Goal: Task Accomplishment & Management: Manage account settings

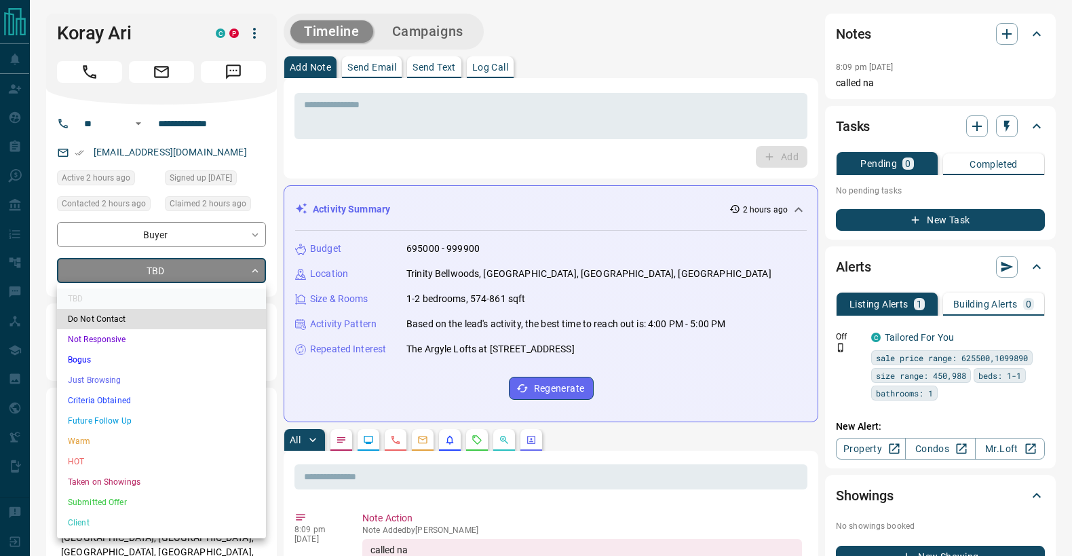
click at [132, 370] on li "Just Browsing" at bounding box center [161, 380] width 209 height 20
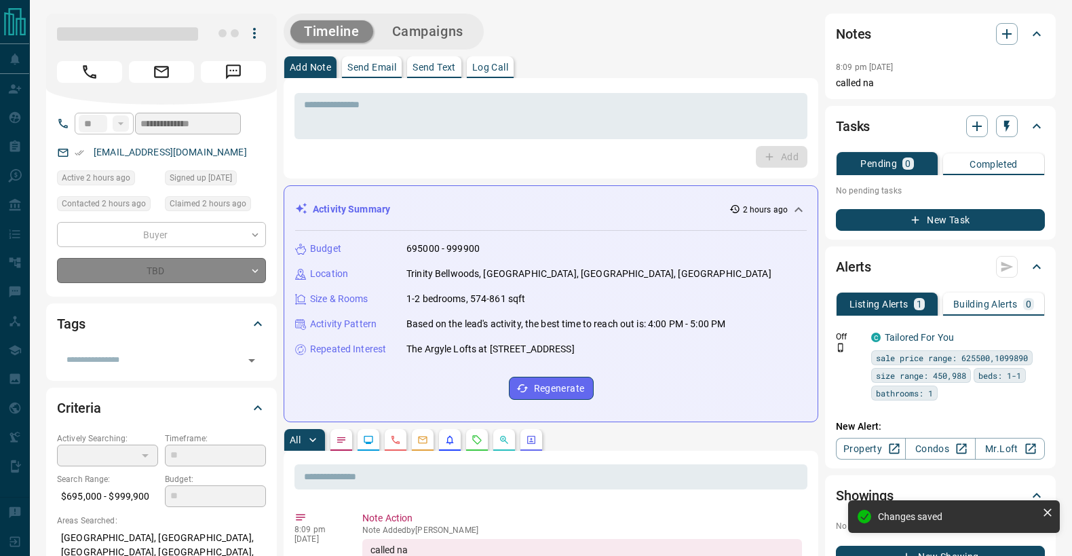
type input "*"
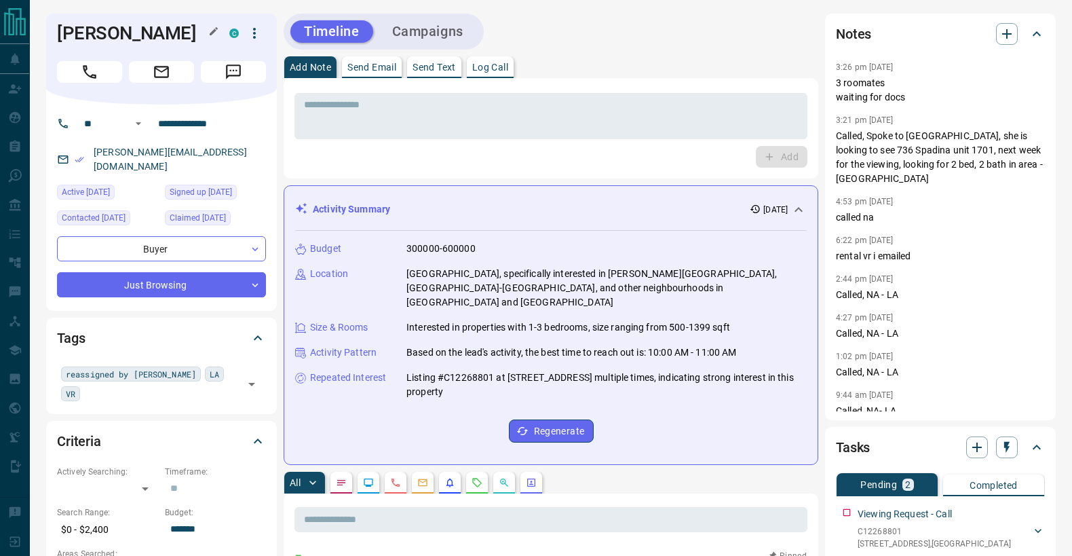
click at [105, 26] on h1 "[PERSON_NAME]" at bounding box center [133, 33] width 152 height 22
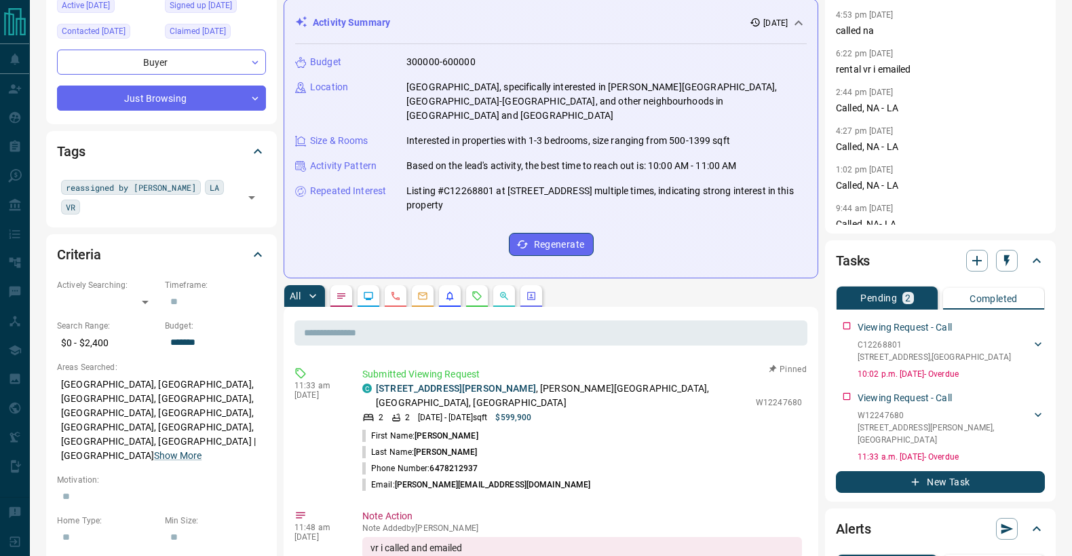
scroll to position [471, 0]
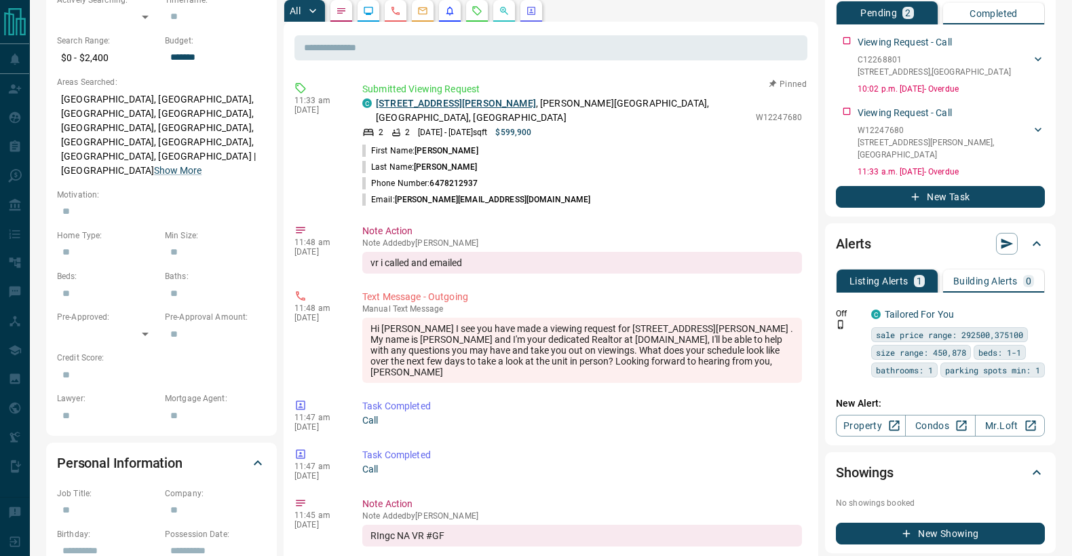
click at [433, 98] on link "[STREET_ADDRESS][PERSON_NAME]" at bounding box center [456, 103] width 160 height 11
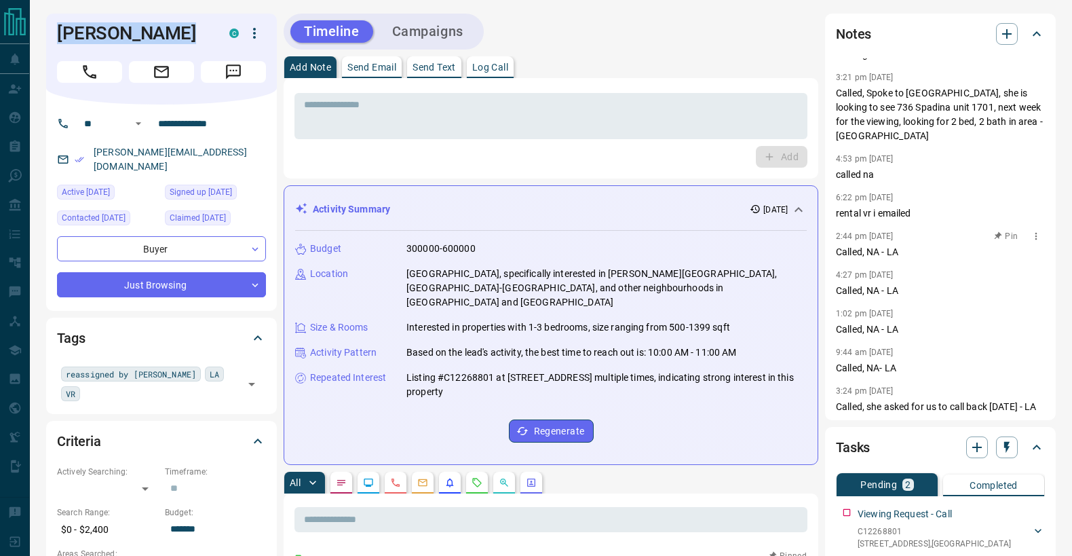
scroll to position [45, 0]
copy link "[PERSON_NAME][EMAIL_ADDRESS][DOMAIN_NAME]"
click at [146, 37] on h1 "[PERSON_NAME]" at bounding box center [133, 33] width 152 height 22
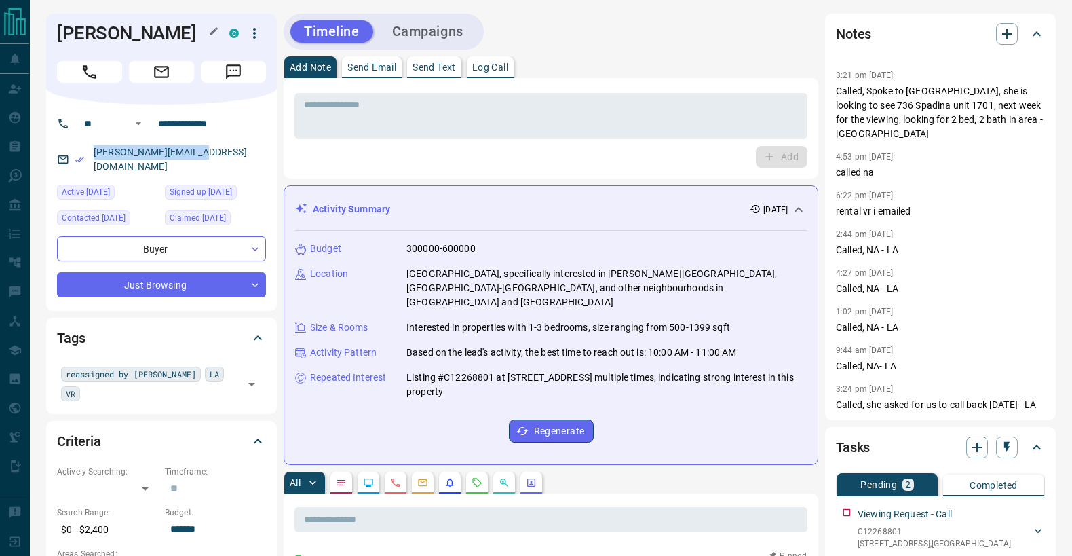
click at [146, 37] on h1 "[PERSON_NAME]" at bounding box center [133, 33] width 152 height 22
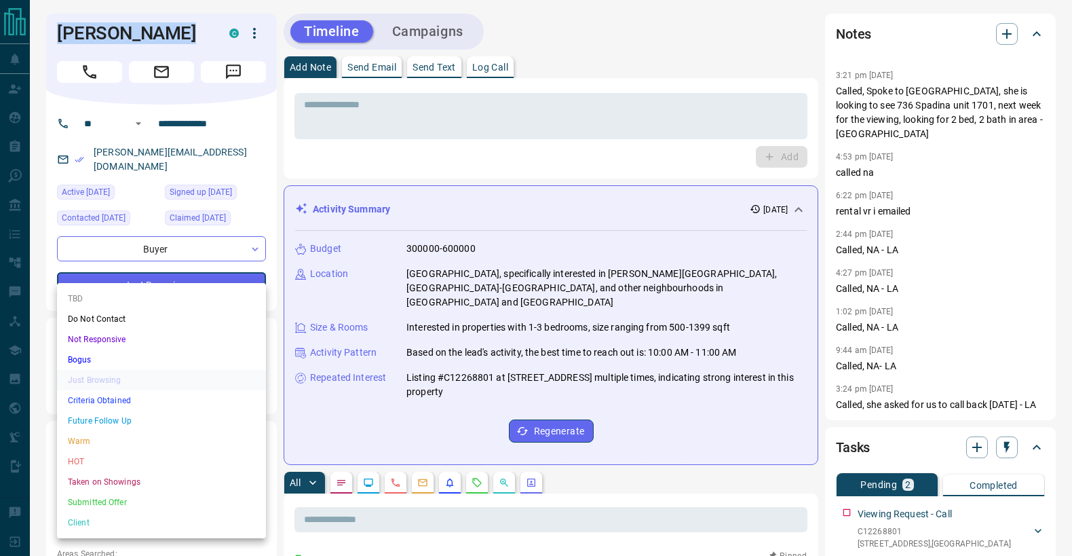
drag, startPoint x: 137, startPoint y: 442, endPoint x: 237, endPoint y: 329, distance: 150.4
click at [137, 441] on li "Warm" at bounding box center [161, 441] width 209 height 20
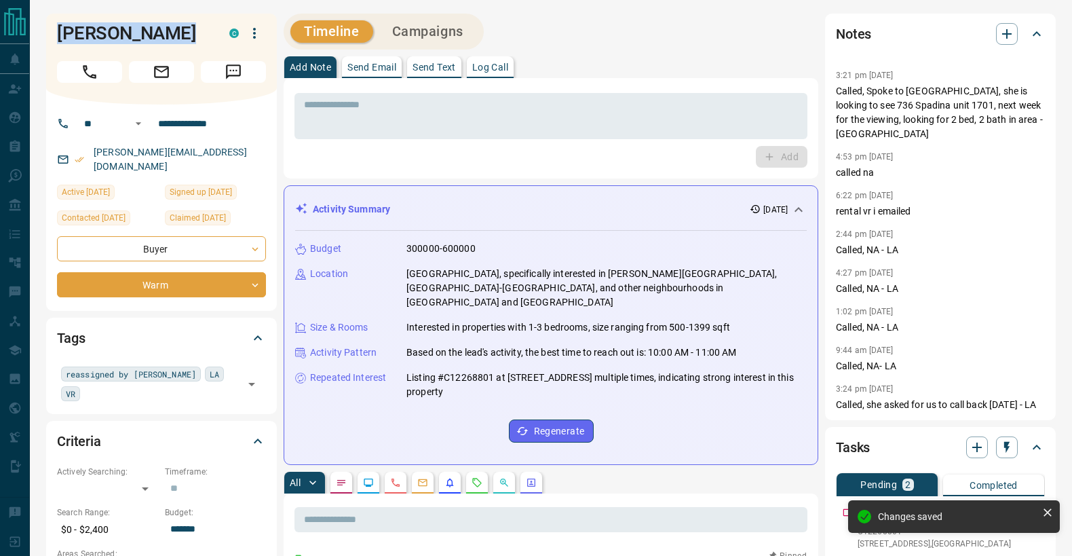
type input "*"
copy link "[PERSON_NAME][EMAIL_ADDRESS][DOMAIN_NAME]"
drag, startPoint x: 169, startPoint y: 149, endPoint x: 127, endPoint y: 23, distance: 133.0
click at [403, 121] on textarea at bounding box center [551, 116] width 494 height 35
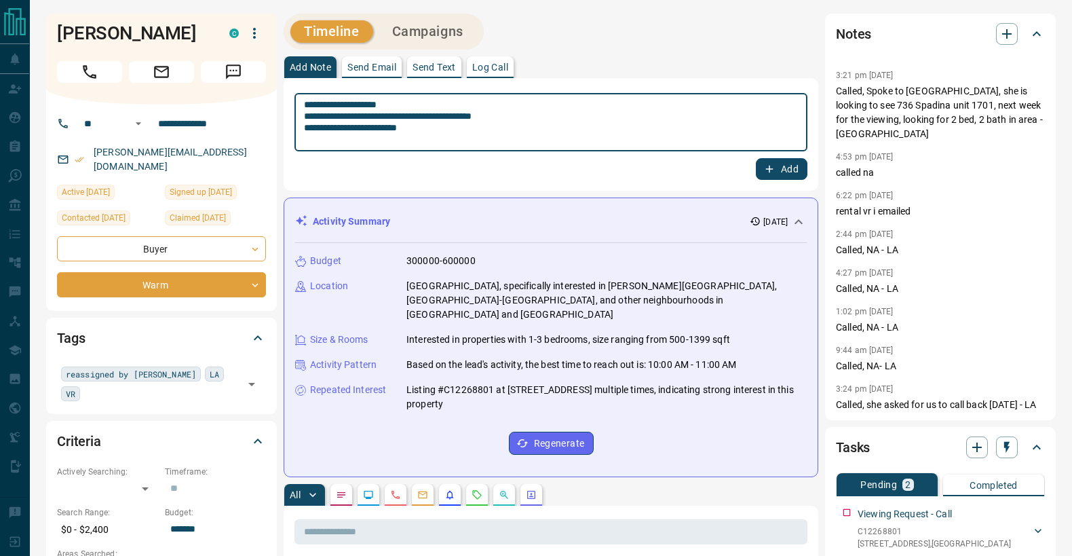
type textarea "**********"
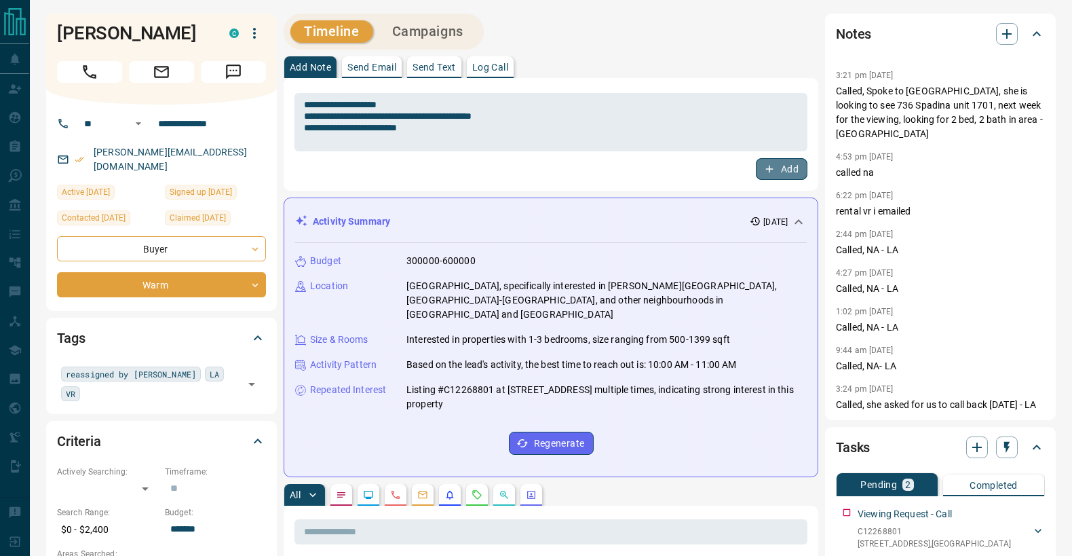
click at [785, 168] on button "Add" at bounding box center [782, 169] width 52 height 22
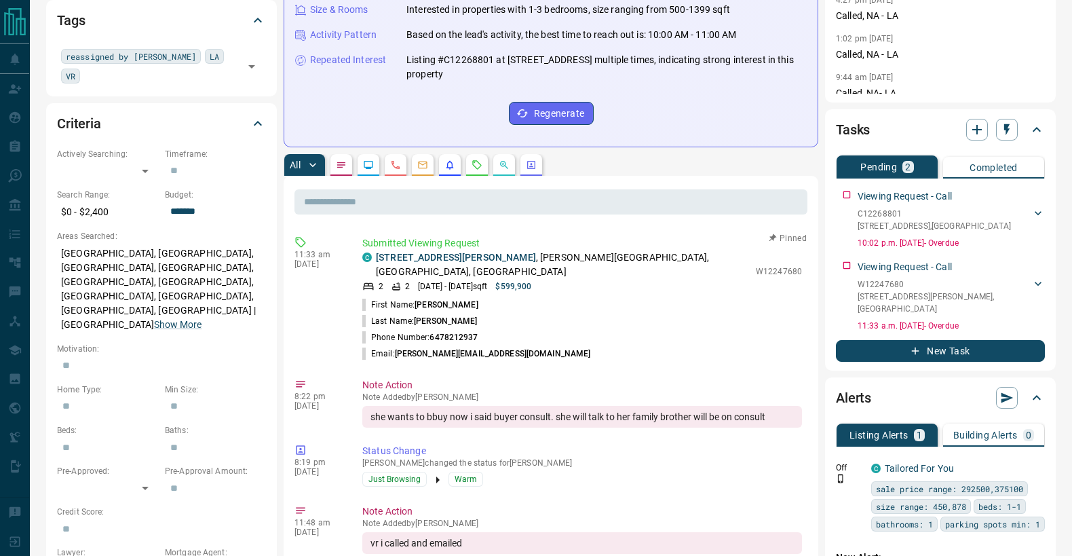
scroll to position [214, 0]
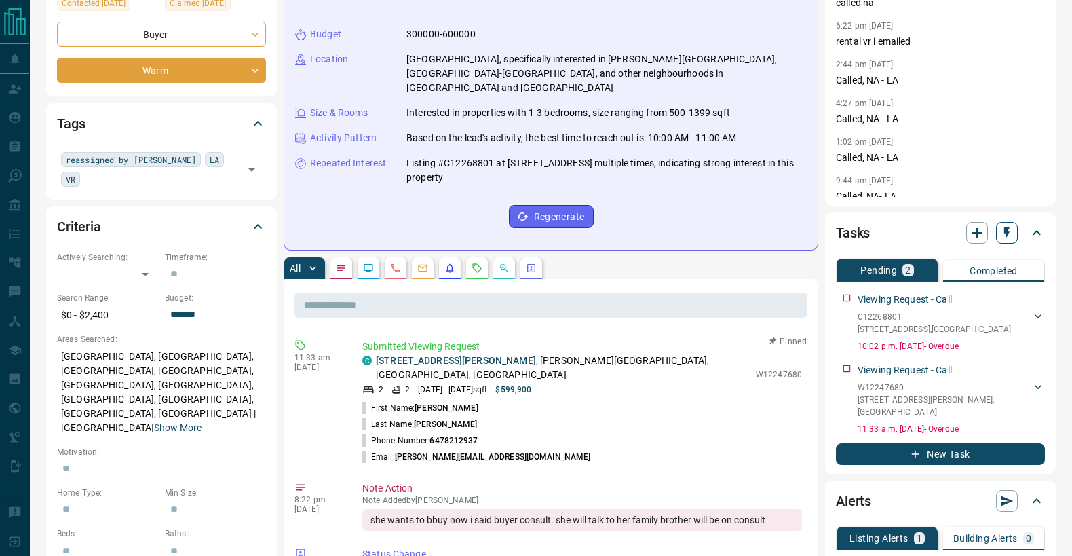
click at [1010, 236] on icon "button" at bounding box center [1007, 233] width 14 height 14
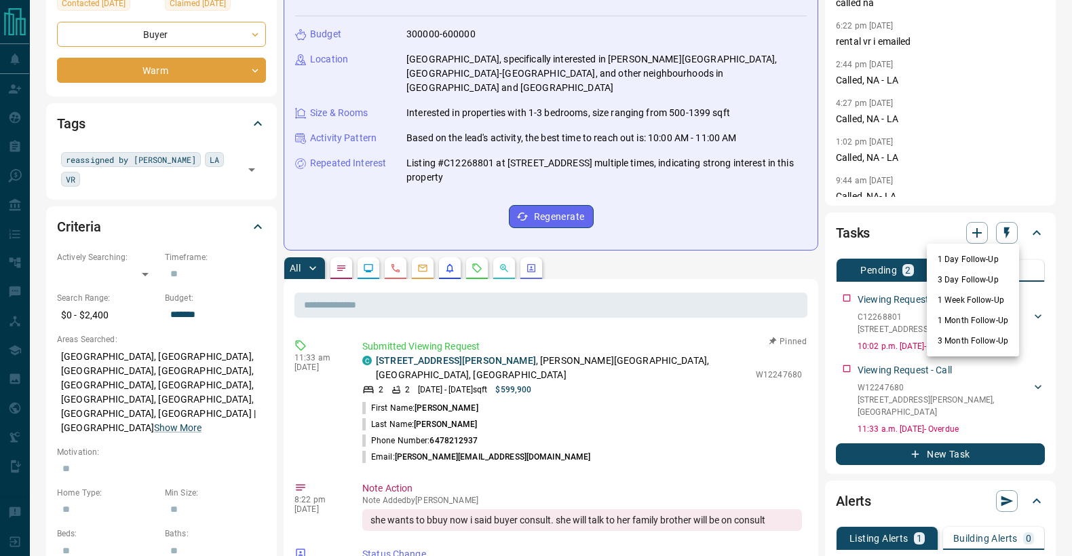
click at [983, 276] on li "3 Day Follow-Up" at bounding box center [973, 279] width 92 height 20
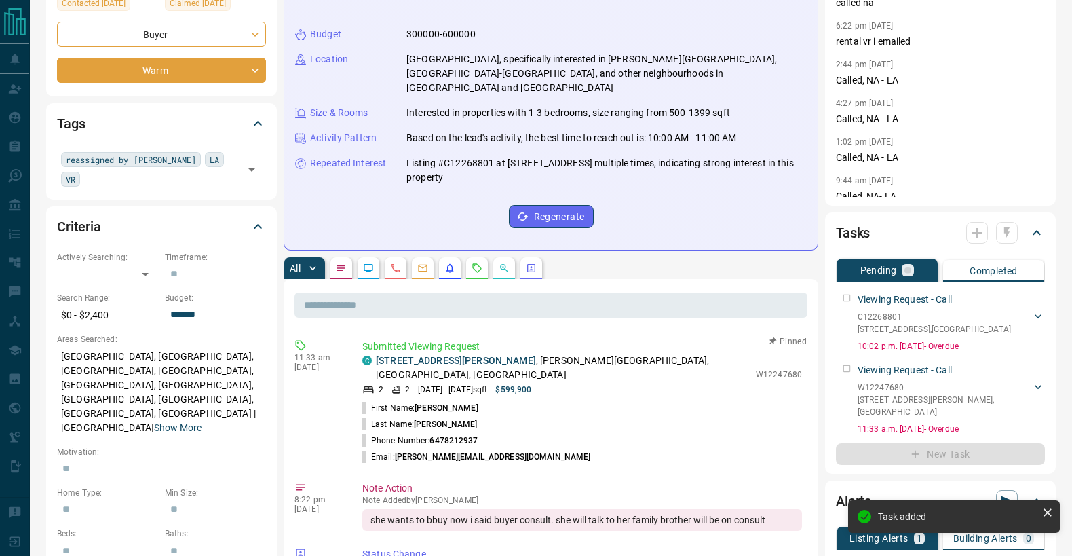
click at [1007, 236] on div at bounding box center [992, 233] width 52 height 22
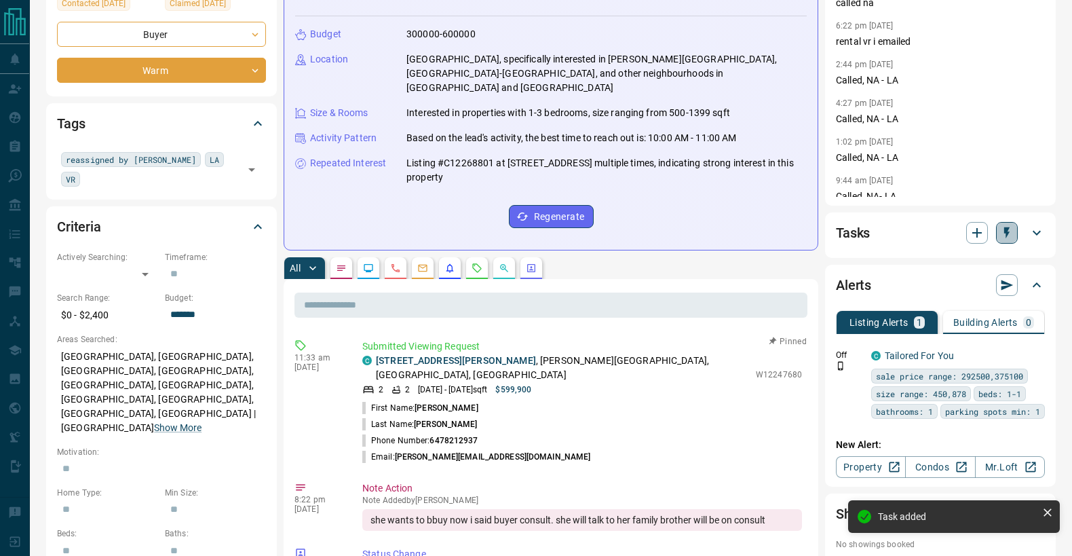
click at [1004, 233] on icon "button" at bounding box center [1006, 233] width 5 height 12
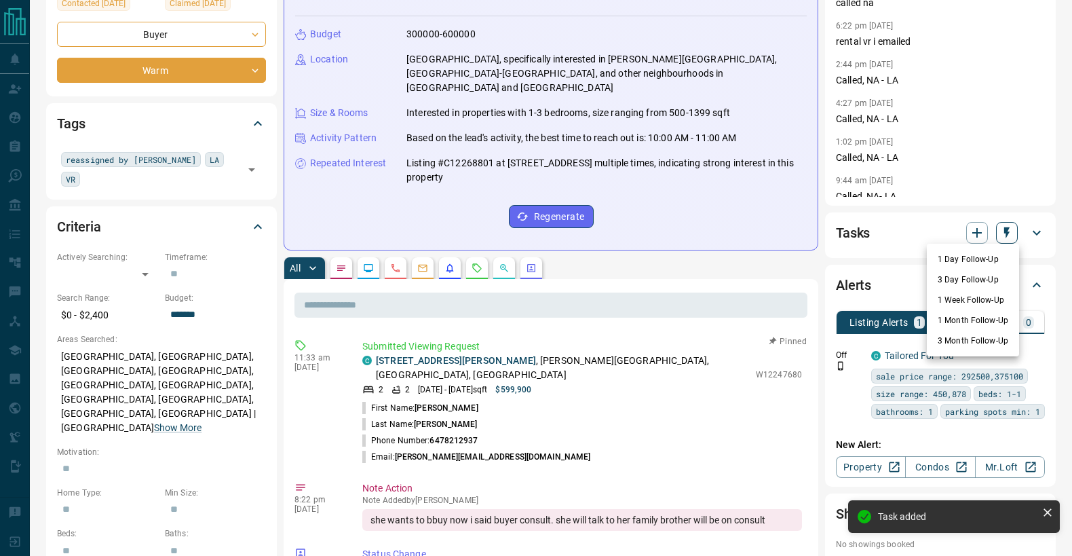
click at [991, 302] on li "1 Week Follow-Up" at bounding box center [973, 300] width 92 height 20
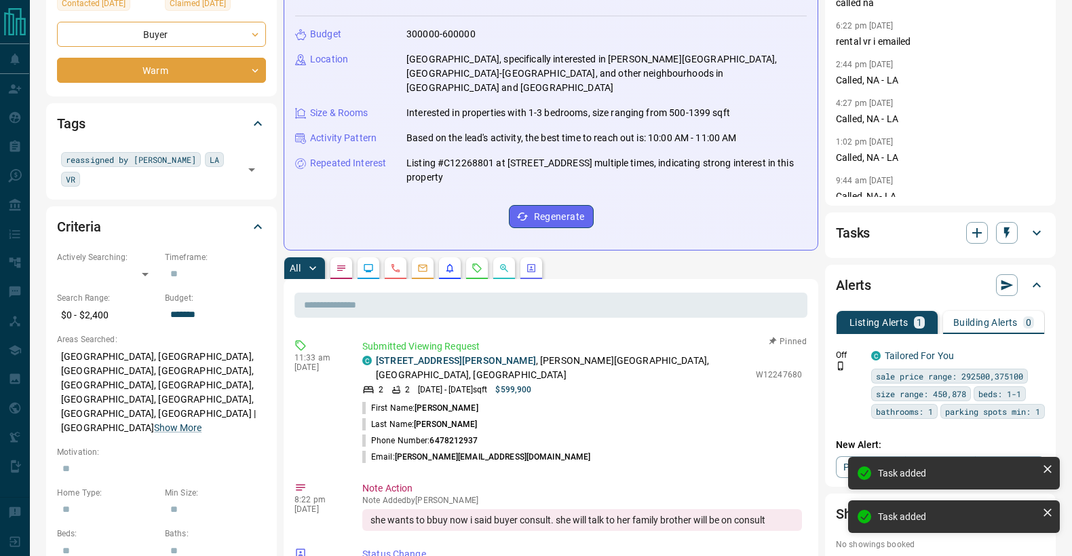
click at [1007, 237] on icon "button" at bounding box center [1007, 233] width 14 height 14
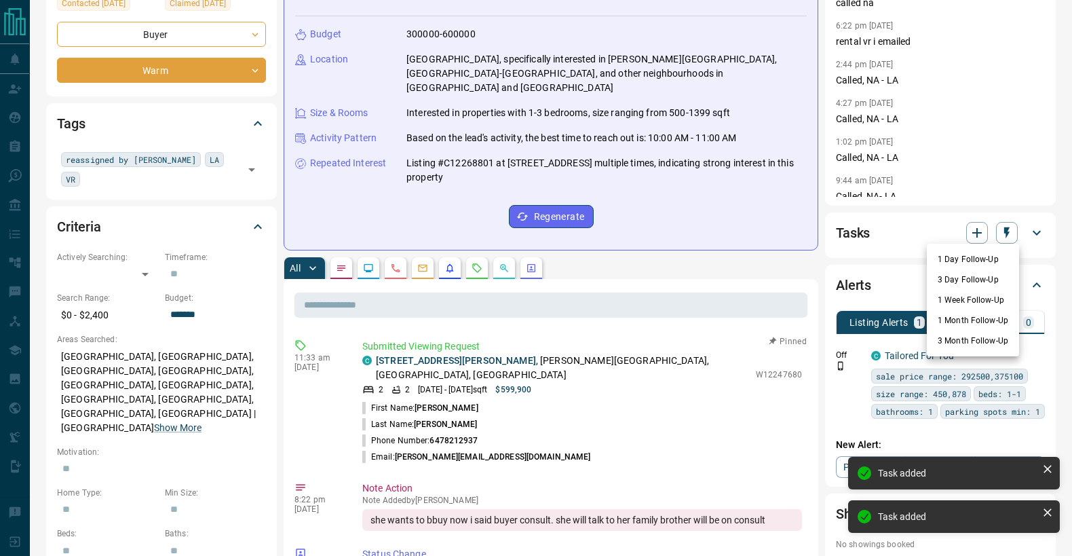
click at [988, 315] on li "1 Month Follow-Up" at bounding box center [973, 320] width 92 height 20
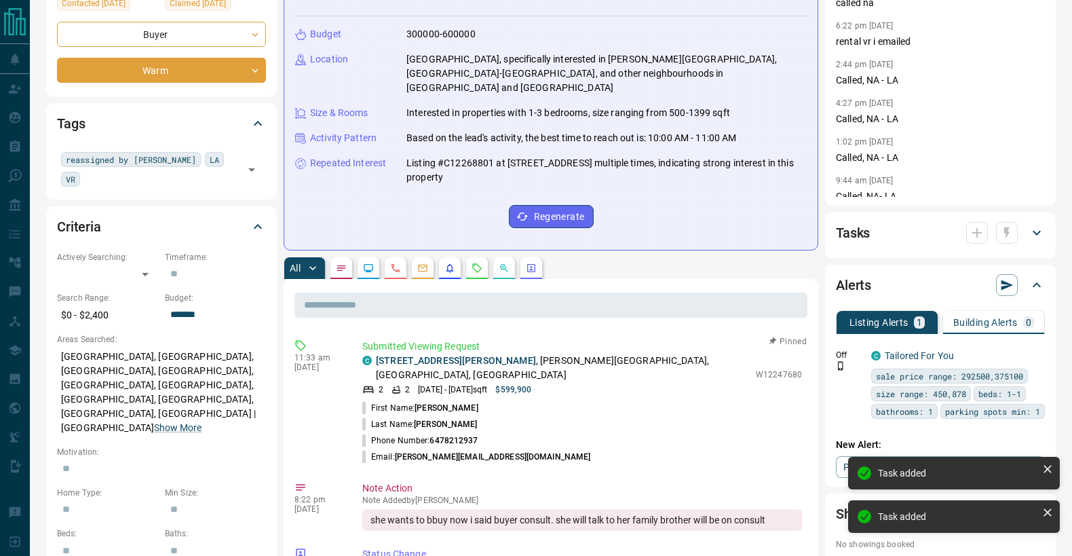
scroll to position [0, 0]
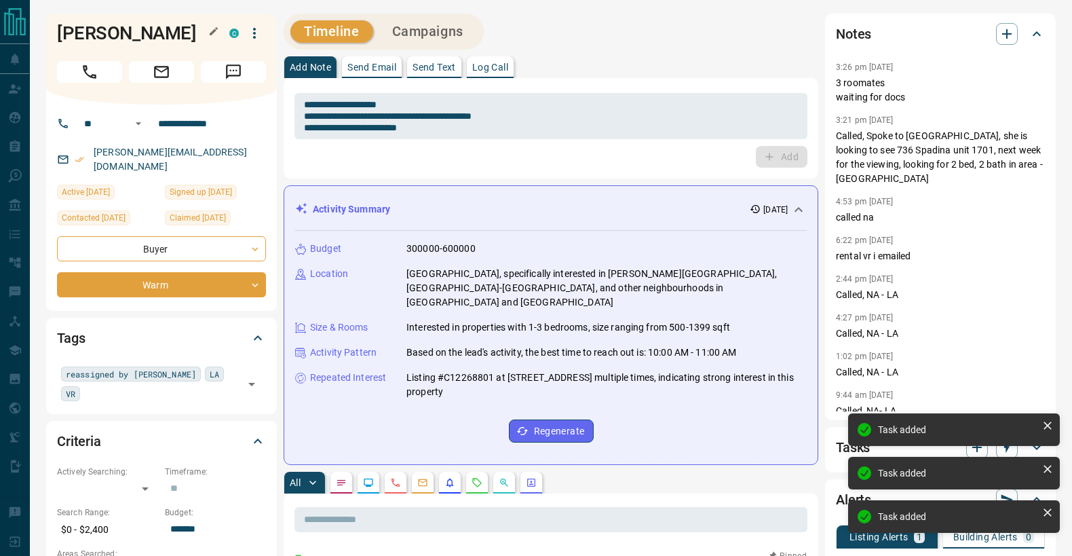
click at [124, 36] on h1 "[PERSON_NAME]" at bounding box center [133, 33] width 152 height 22
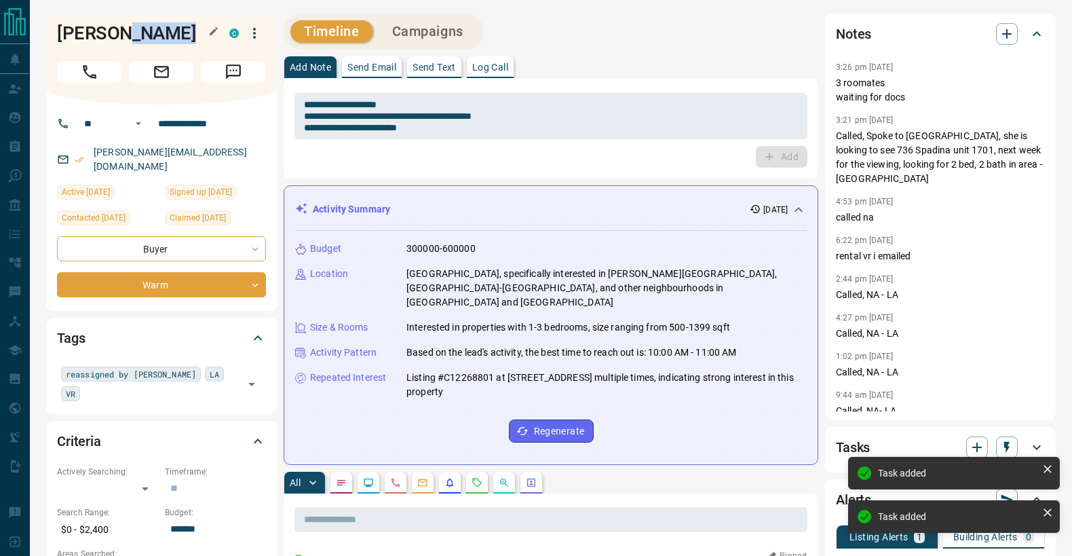
click at [124, 36] on h1 "[PERSON_NAME]" at bounding box center [133, 33] width 152 height 22
copy div "[PERSON_NAME] C"
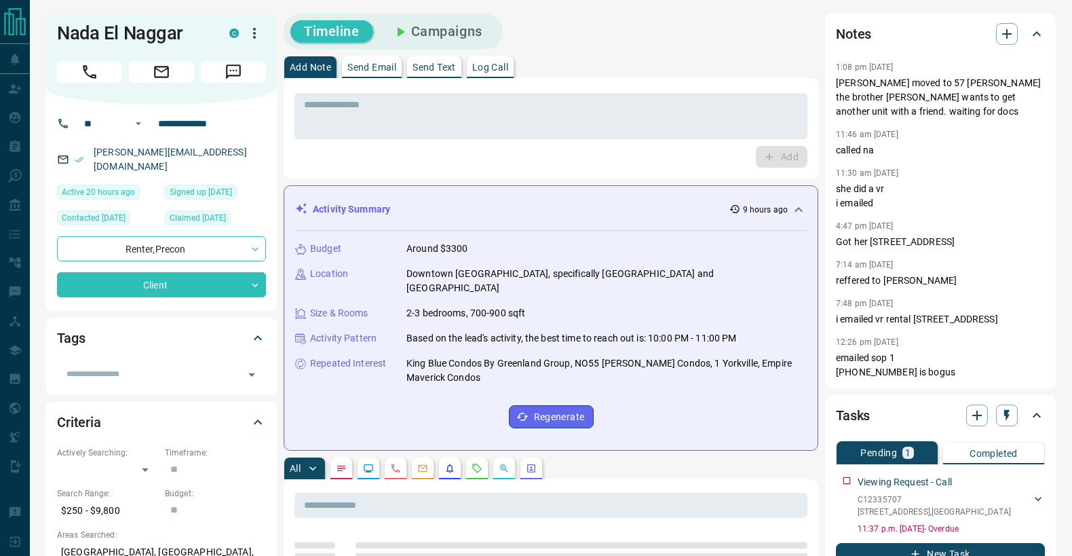
scroll to position [117, 0]
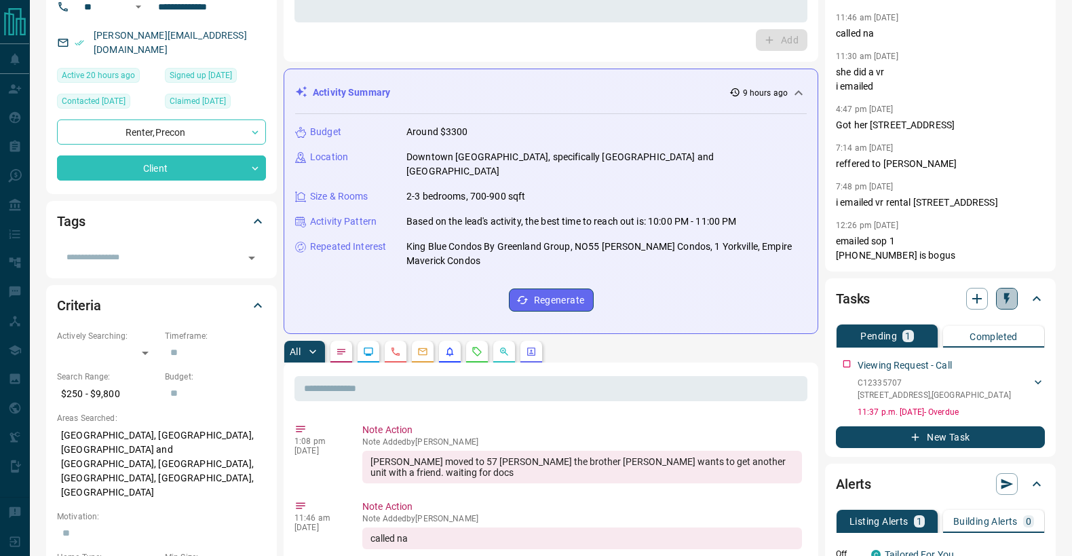
click at [1002, 299] on icon "button" at bounding box center [1007, 299] width 14 height 14
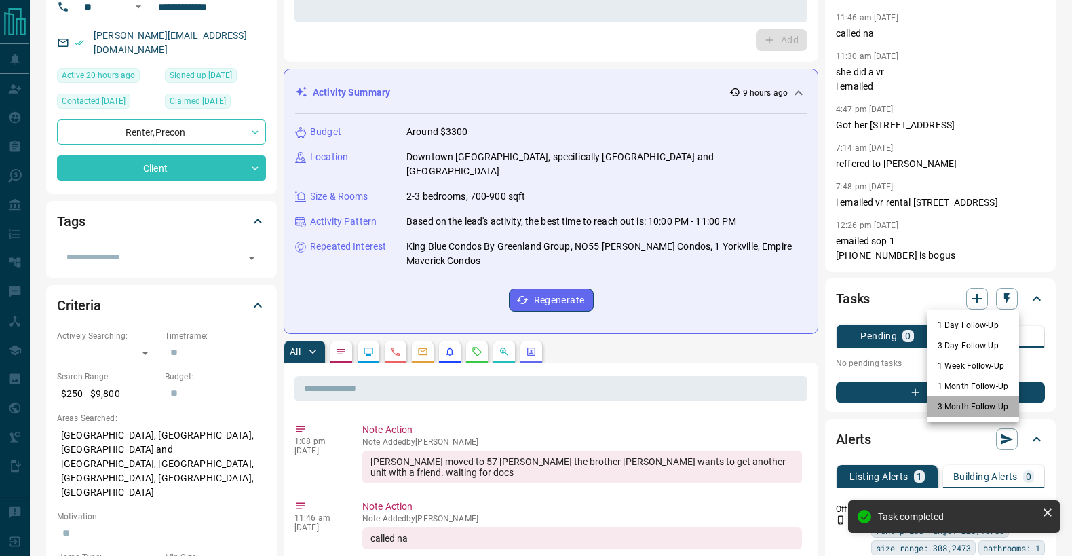
click at [973, 410] on li "3 Month Follow-Up" at bounding box center [973, 406] width 92 height 20
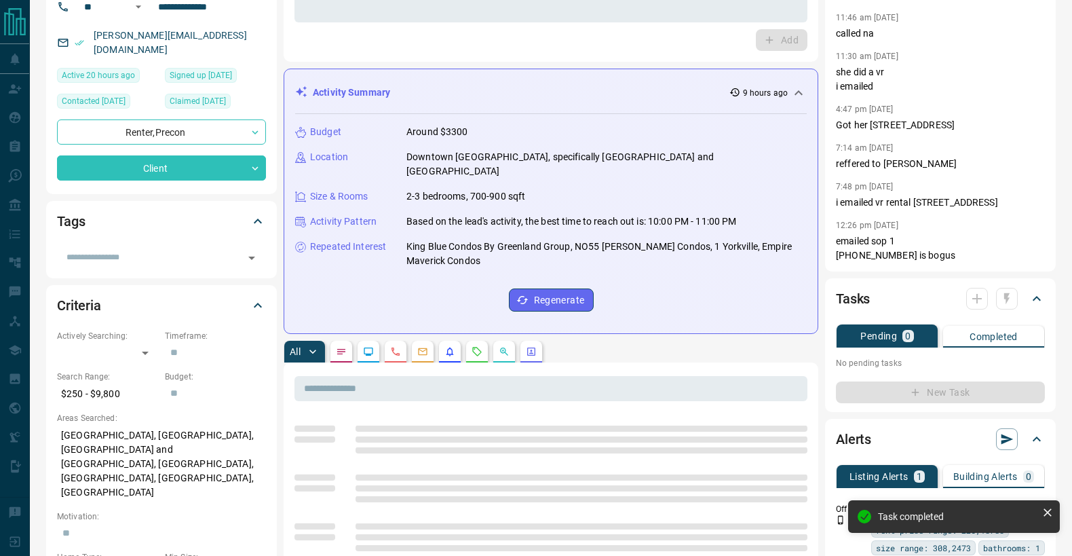
scroll to position [0, 0]
